Goal: Task Accomplishment & Management: Contribute content

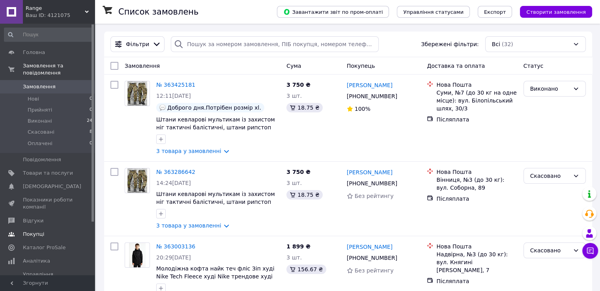
click at [54, 233] on link "Покупці" at bounding box center [48, 233] width 97 height 13
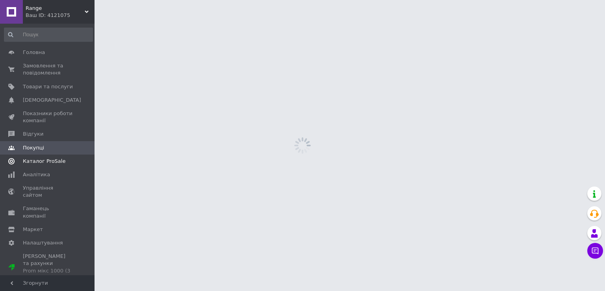
click at [56, 162] on span "Каталог ProSale" at bounding box center [44, 161] width 43 height 7
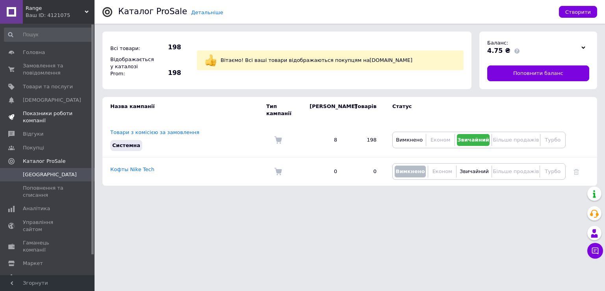
click at [50, 115] on span "Показники роботи компанії" at bounding box center [48, 117] width 50 height 14
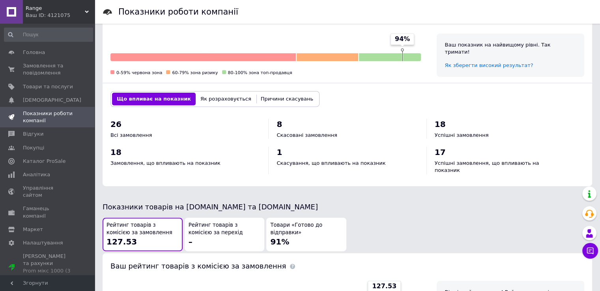
scroll to position [394, 0]
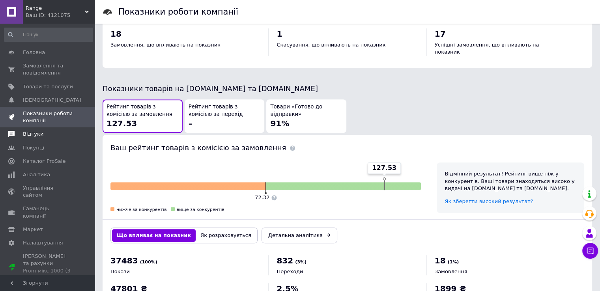
click at [30, 133] on span "Відгуки" at bounding box center [33, 133] width 20 height 7
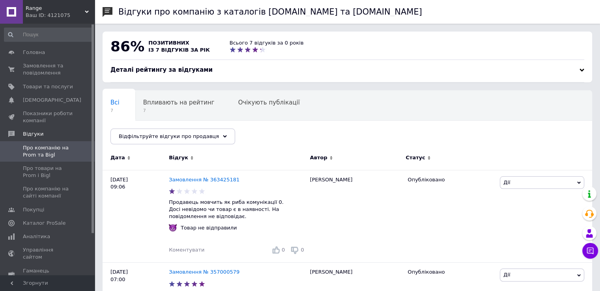
scroll to position [79, 0]
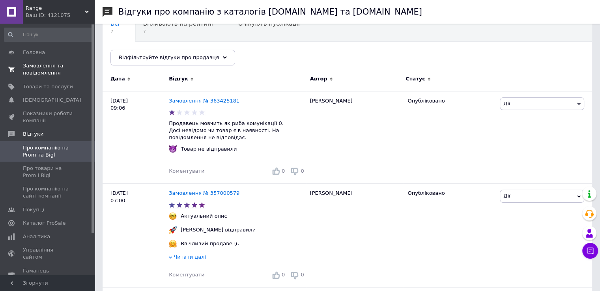
click at [44, 63] on span "Замовлення та повідомлення" at bounding box center [48, 69] width 50 height 14
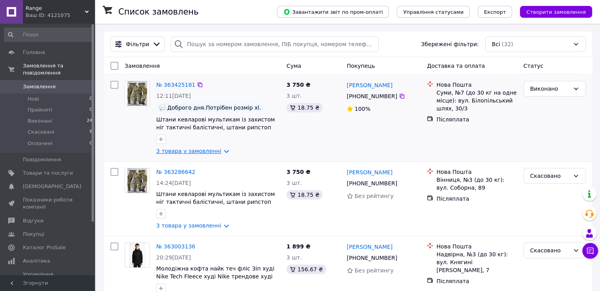
click at [199, 154] on link "3 товара у замовленні" at bounding box center [188, 151] width 65 height 6
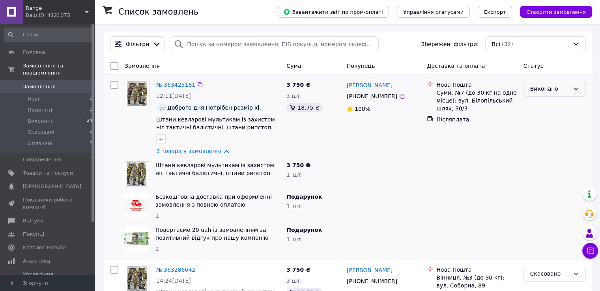
click at [546, 86] on div "Виконано" at bounding box center [549, 88] width 39 height 9
click at [203, 154] on link "3 товара у замовленні" at bounding box center [188, 151] width 65 height 6
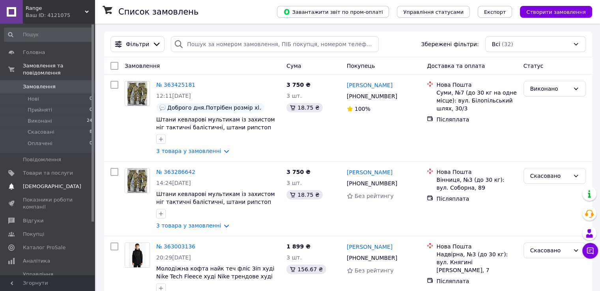
click at [46, 185] on link "Сповіщення 0 0" at bounding box center [48, 186] width 97 height 13
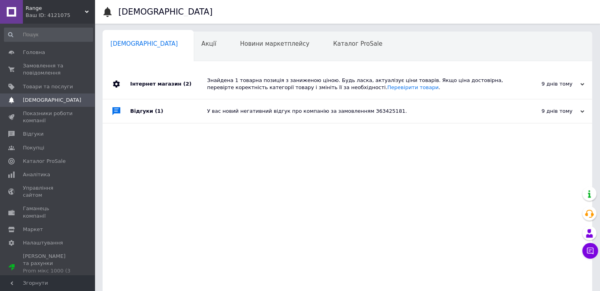
click at [41, 98] on span "[DEMOGRAPHIC_DATA]" at bounding box center [52, 100] width 58 height 7
click at [41, 118] on span "Показники роботи компанії" at bounding box center [48, 117] width 50 height 14
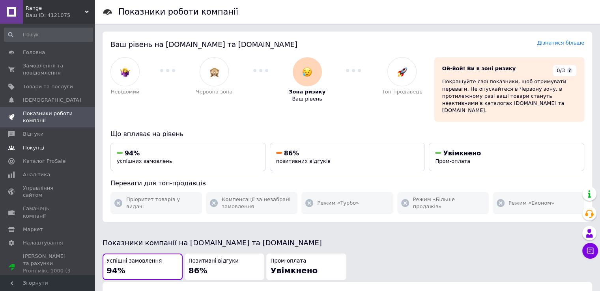
click at [49, 142] on link "Покупці" at bounding box center [48, 147] width 97 height 13
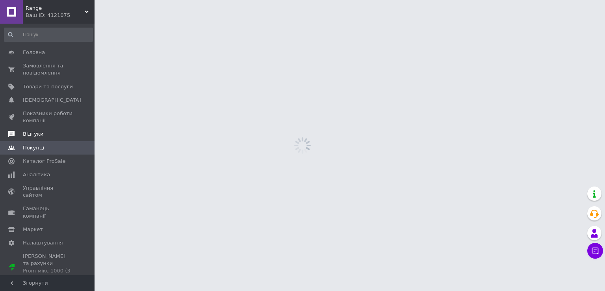
click at [46, 136] on span "Відгуки" at bounding box center [48, 133] width 50 height 7
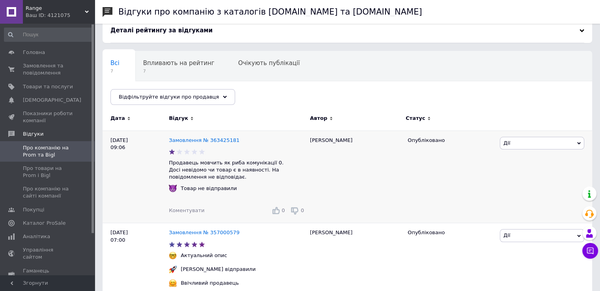
scroll to position [79, 0]
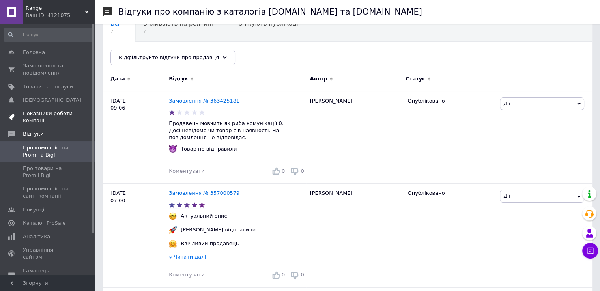
click at [38, 120] on span "Показники роботи компанії" at bounding box center [48, 117] width 50 height 14
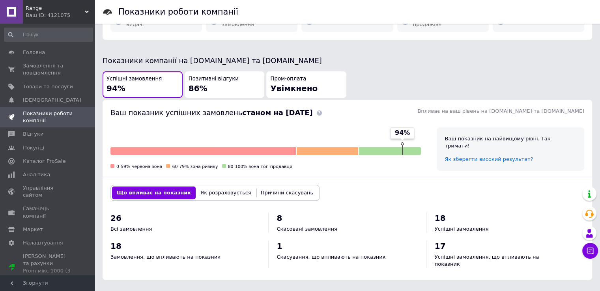
scroll to position [24, 0]
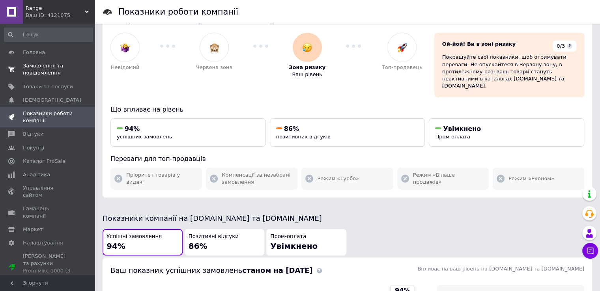
click at [45, 71] on span "Замовлення та повідомлення" at bounding box center [48, 69] width 50 height 14
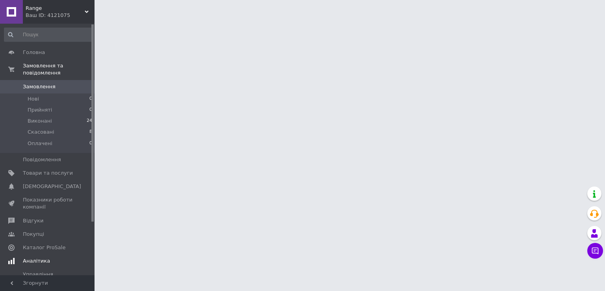
click at [42, 257] on span "Аналітика" at bounding box center [36, 260] width 27 height 7
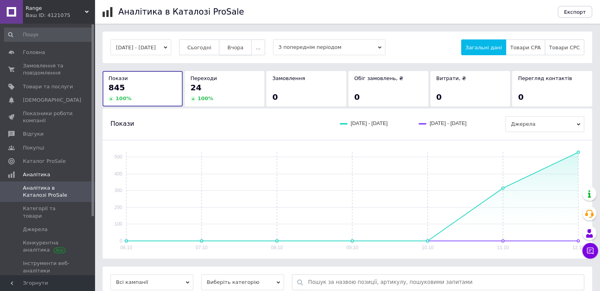
click at [229, 48] on button "Вчора" at bounding box center [235, 47] width 33 height 16
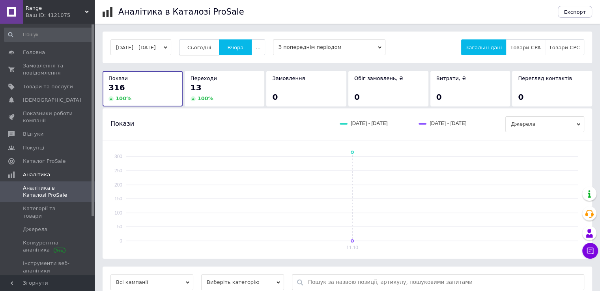
click at [211, 46] on span "Сьогодні" at bounding box center [199, 48] width 24 height 6
click at [243, 40] on button "Вчора" at bounding box center [235, 47] width 33 height 16
click at [201, 49] on span "Сьогодні" at bounding box center [199, 48] width 24 height 6
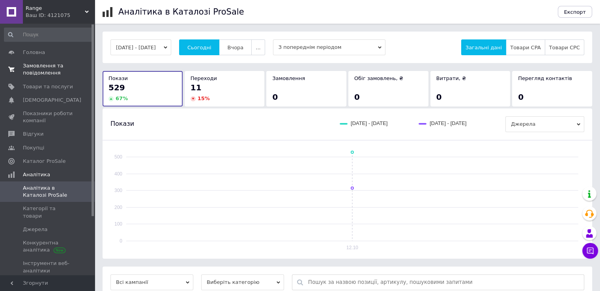
click at [37, 60] on link "Замовлення та повідомлення 0 0" at bounding box center [48, 69] width 97 height 20
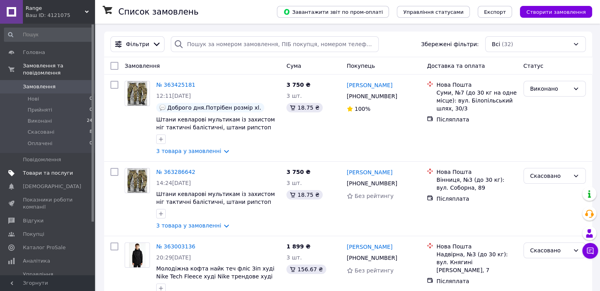
click at [57, 170] on span "Товари та послуги" at bounding box center [48, 173] width 50 height 7
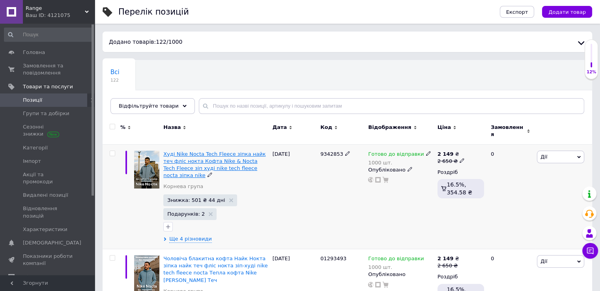
scroll to position [79, 0]
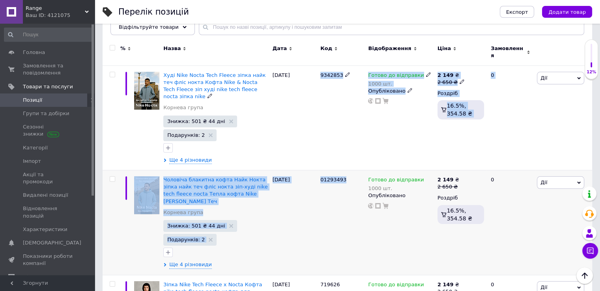
drag, startPoint x: 315, startPoint y: 143, endPoint x: 348, endPoint y: 180, distance: 48.6
click at [323, 136] on div "9342853" at bounding box center [342, 117] width 48 height 105
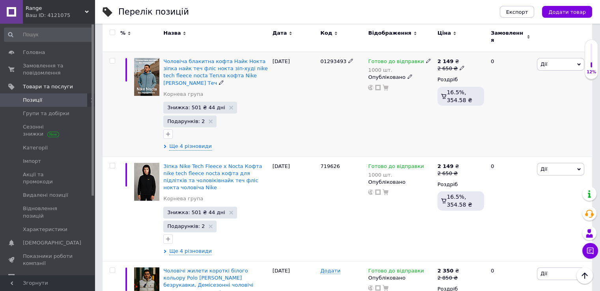
scroll to position [0, 0]
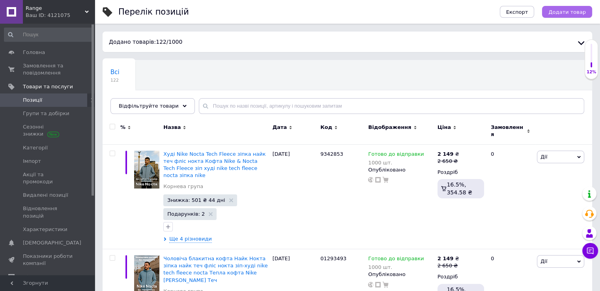
click at [576, 13] on span "Додати товар" at bounding box center [566, 12] width 37 height 6
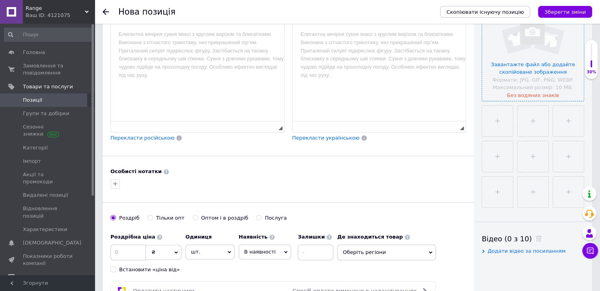
click at [533, 84] on input "file" at bounding box center [533, 50] width 102 height 102
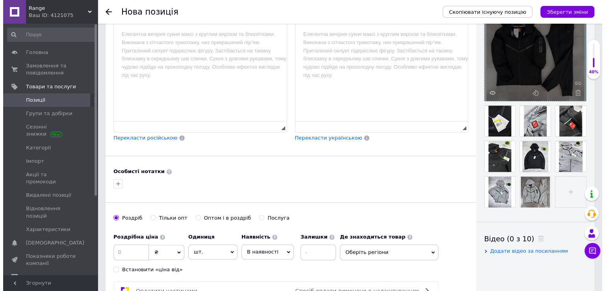
scroll to position [158, 0]
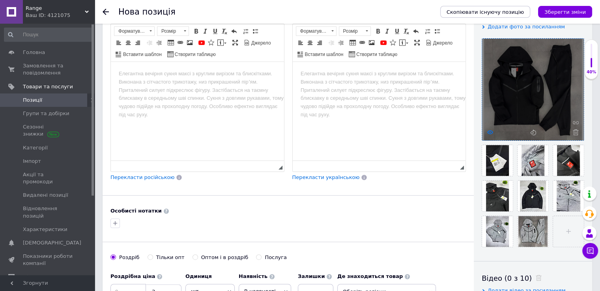
click at [489, 133] on use at bounding box center [490, 132] width 6 height 4
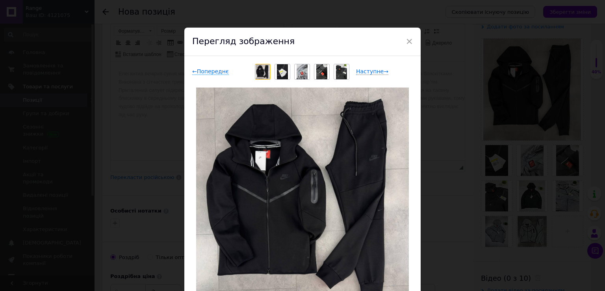
scroll to position [76, 0]
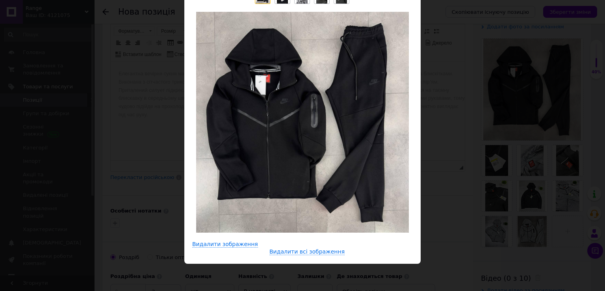
click at [453, 199] on div "× Перегляд зображення ← Попереднє Наступне → Видалити зображення Видалити всі з…" at bounding box center [302, 145] width 605 height 291
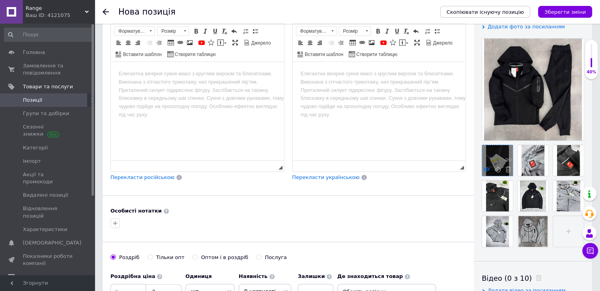
click at [483, 168] on icon at bounding box center [486, 169] width 6 height 6
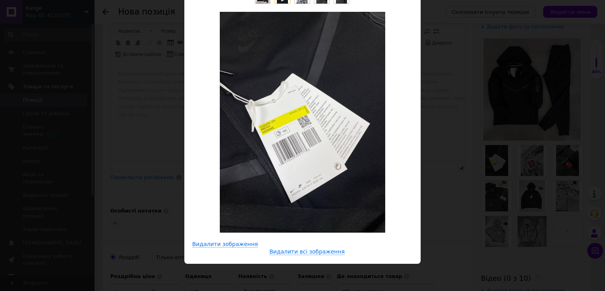
click at [448, 181] on div "× Перегляд зображення ← Попереднє Наступне → Видалити зображення Видалити всі з…" at bounding box center [302, 145] width 605 height 291
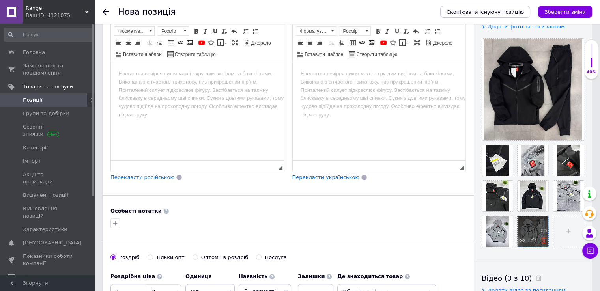
click at [544, 238] on use at bounding box center [543, 240] width 6 height 6
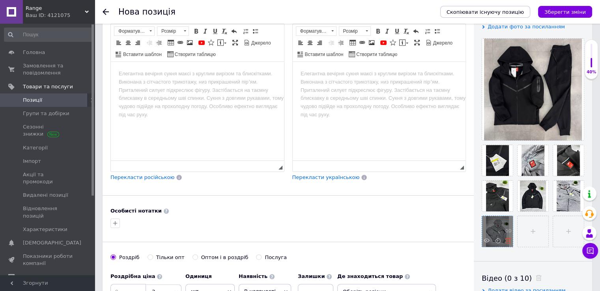
click at [509, 242] on icon at bounding box center [508, 240] width 6 height 6
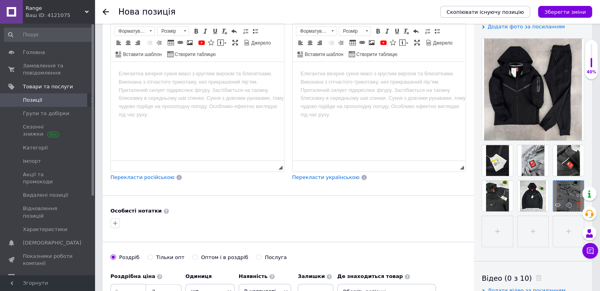
click at [576, 205] on icon at bounding box center [579, 205] width 6 height 6
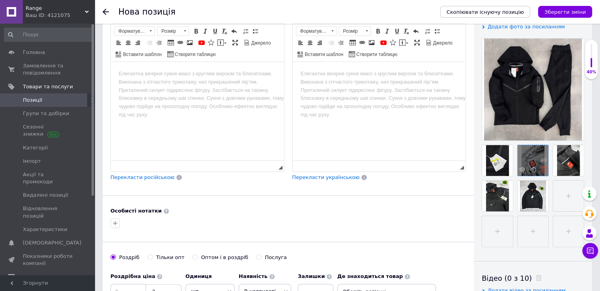
click at [542, 168] on icon at bounding box center [543, 169] width 6 height 6
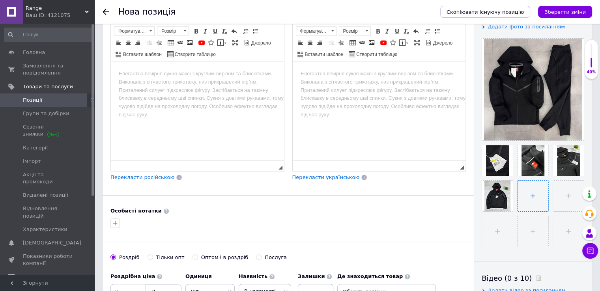
click at [531, 201] on input "file" at bounding box center [532, 196] width 31 height 31
type input "C:\fakepath\photo_2025-09-10_21-16-16.jpg"
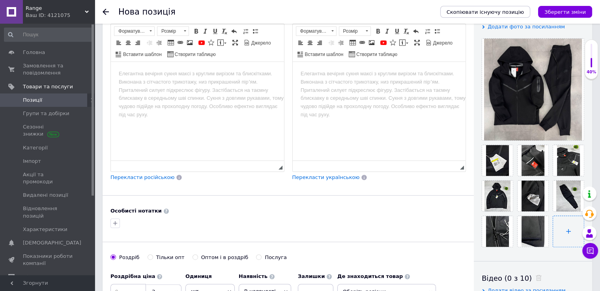
click at [566, 229] on input "file" at bounding box center [568, 231] width 31 height 31
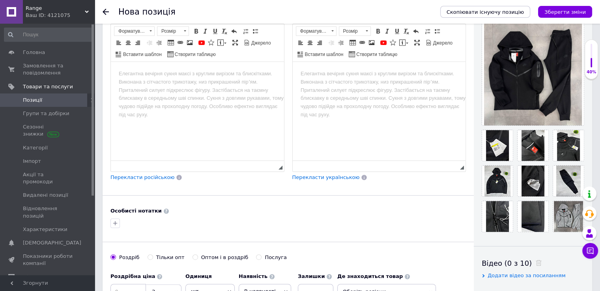
scroll to position [197, 0]
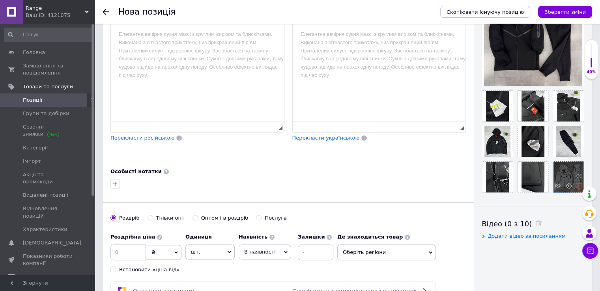
click at [577, 186] on icon at bounding box center [579, 186] width 6 height 6
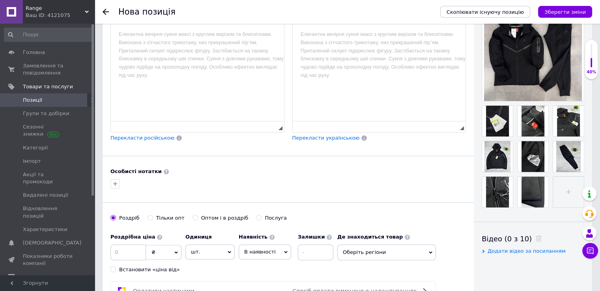
click at [548, 190] on ul at bounding box center [530, 154] width 106 height 106
click at [561, 190] on input "file" at bounding box center [568, 192] width 31 height 31
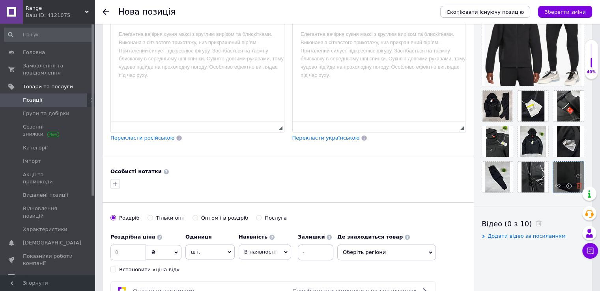
click at [579, 188] on use at bounding box center [579, 186] width 6 height 6
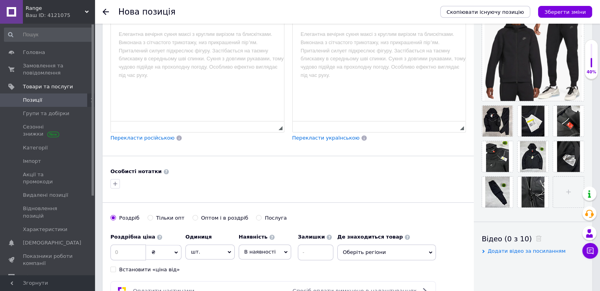
click at [568, 173] on ul at bounding box center [530, 154] width 106 height 106
click at [551, 191] on ul at bounding box center [530, 154] width 106 height 106
click at [563, 190] on input "file" at bounding box center [568, 192] width 31 height 31
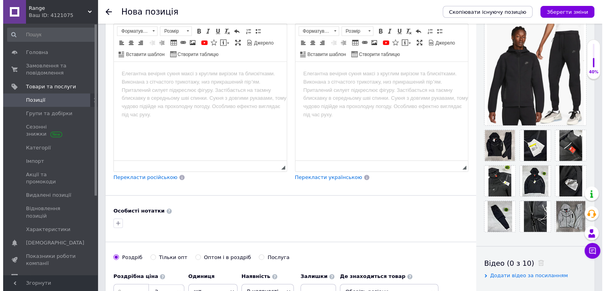
scroll to position [118, 0]
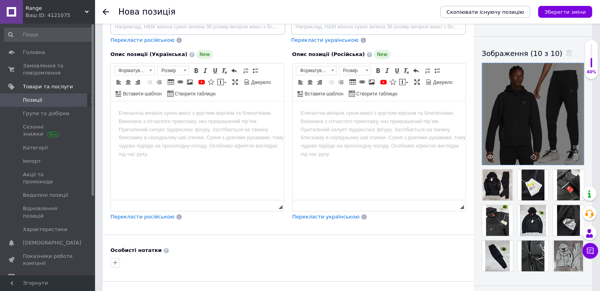
click at [495, 156] on div at bounding box center [533, 114] width 102 height 102
click at [489, 155] on use at bounding box center [490, 157] width 6 height 4
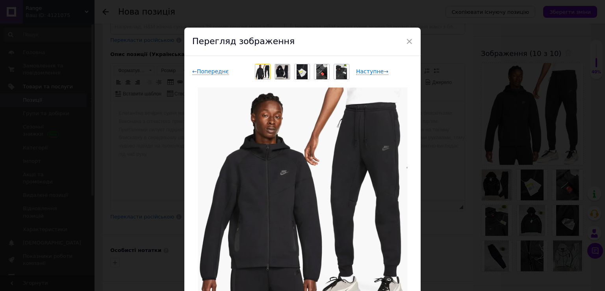
scroll to position [76, 0]
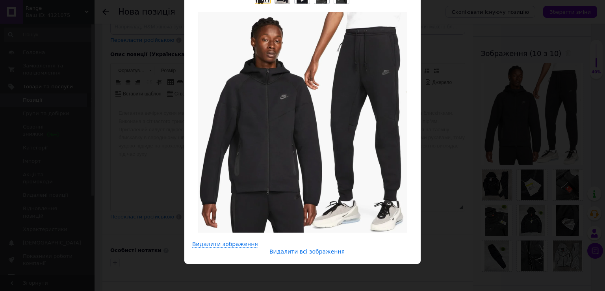
click at [440, 181] on div "× Перегляд зображення ← Попереднє Наступне → Видалити зображення Видалити всі з…" at bounding box center [302, 145] width 605 height 291
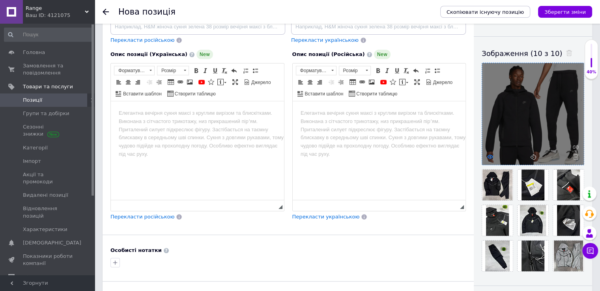
click at [487, 156] on use at bounding box center [490, 157] width 6 height 4
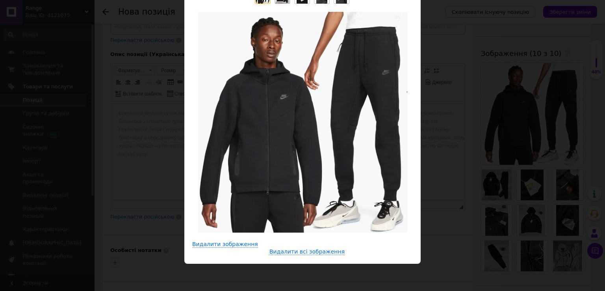
click at [445, 201] on div "× Перегляд зображення ← Попереднє Наступне → Видалити зображення Видалити всі з…" at bounding box center [302, 145] width 605 height 291
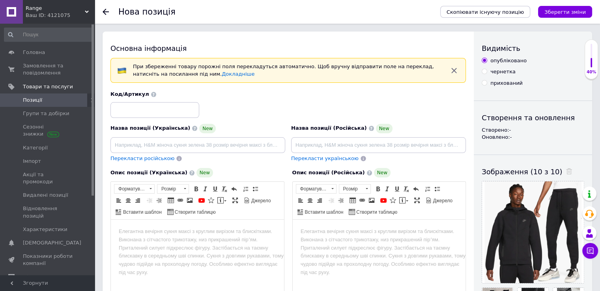
scroll to position [118, 0]
